Goal: Task Accomplishment & Management: Complete application form

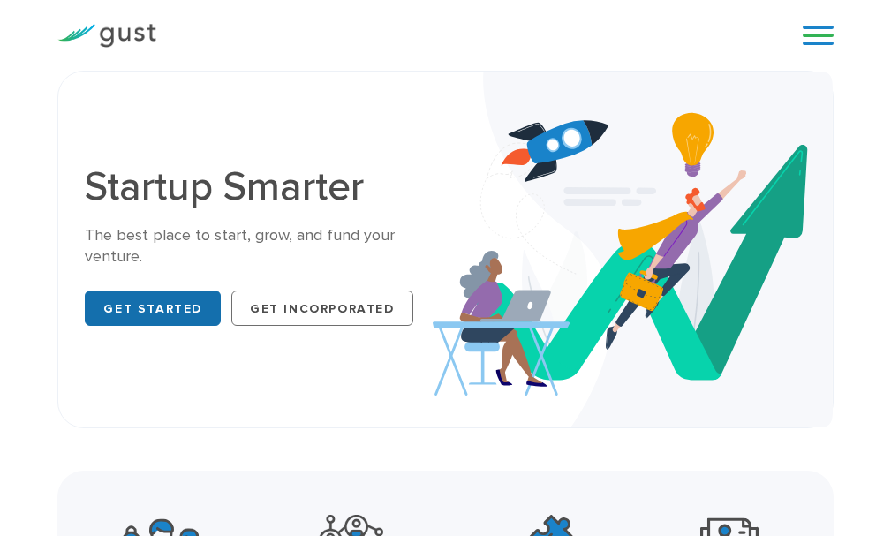
click at [153, 305] on link "Get Started" at bounding box center [153, 307] width 136 height 35
click at [816, 43] on link at bounding box center [818, 35] width 31 height 26
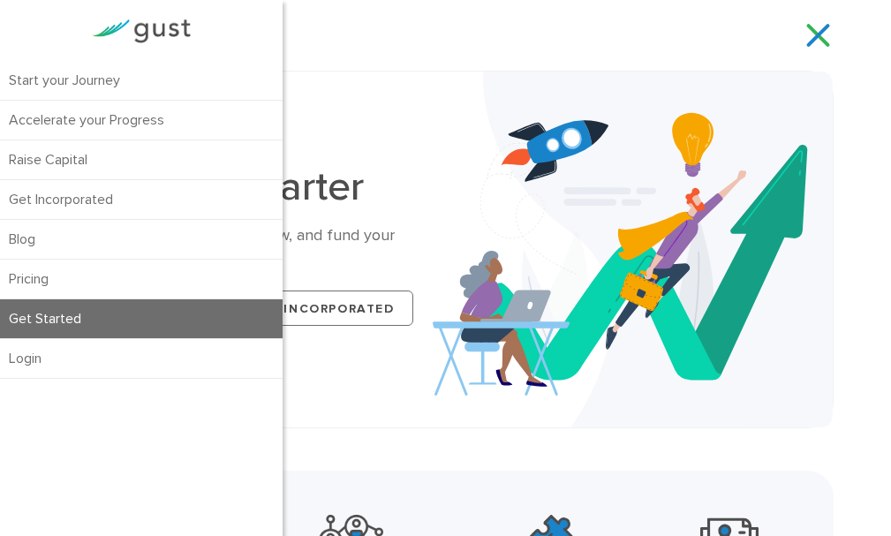
click at [87, 335] on link "Get Started" at bounding box center [141, 318] width 283 height 39
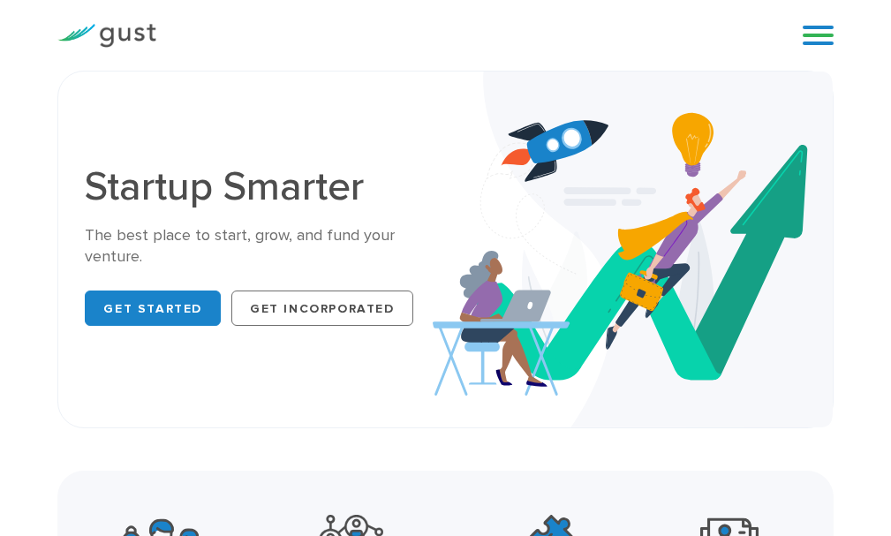
click at [824, 39] on link at bounding box center [818, 35] width 31 height 26
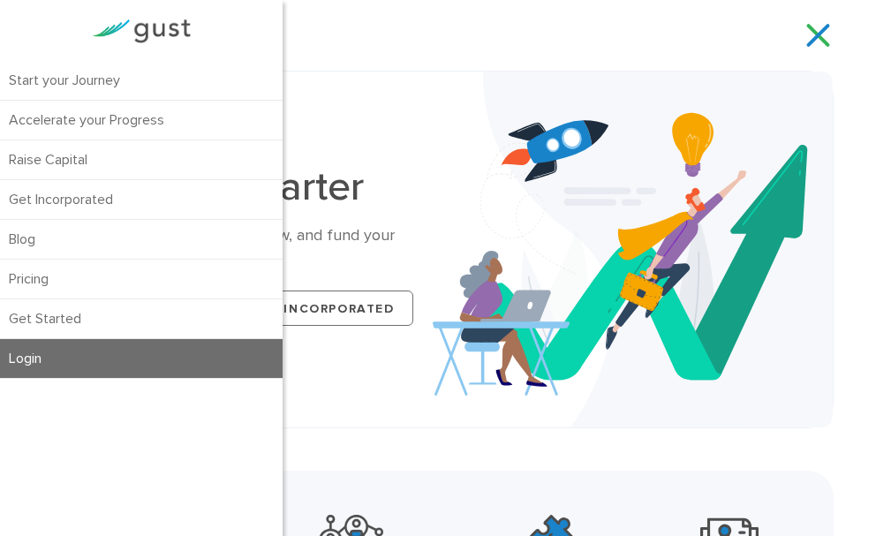
click at [99, 359] on link "Login" at bounding box center [141, 358] width 283 height 39
